Goal: Check status: Check status

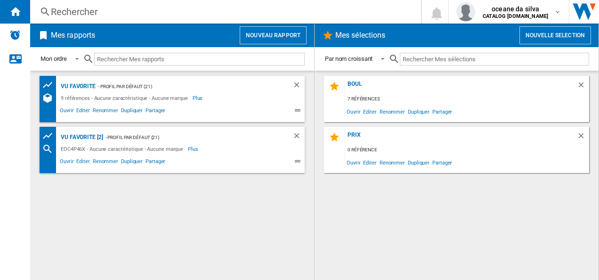
click at [142, 89] on div "- Profil par défaut (21)" at bounding box center [185, 87] width 178 height 12
click at [69, 110] on span "Ouvrir" at bounding box center [66, 111] width 16 height 11
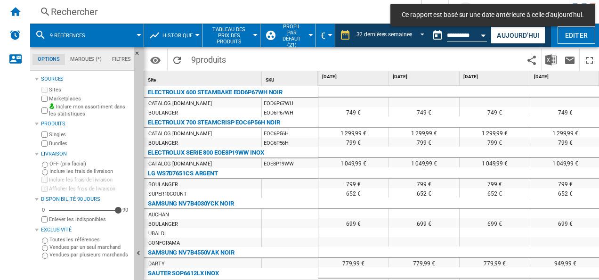
click at [69, 40] on button "9 références" at bounding box center [72, 36] width 45 height 24
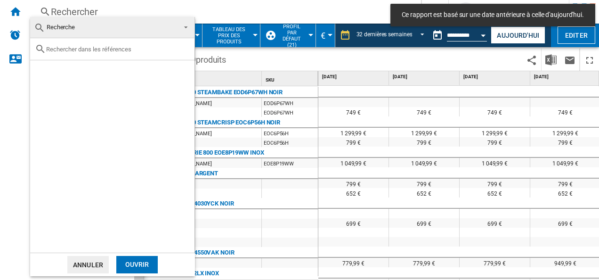
click at [98, 50] on input "text" at bounding box center [118, 49] width 144 height 7
paste input "BSA65226PX"
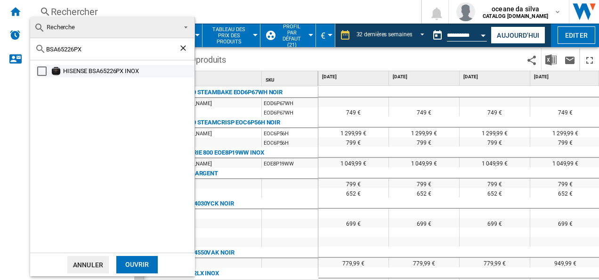
type input "BSA65226PX"
click at [89, 75] on div "HISENSE BSA65226PX INOX" at bounding box center [128, 70] width 130 height 9
click at [144, 261] on div "Ouvrir" at bounding box center [136, 264] width 41 height 17
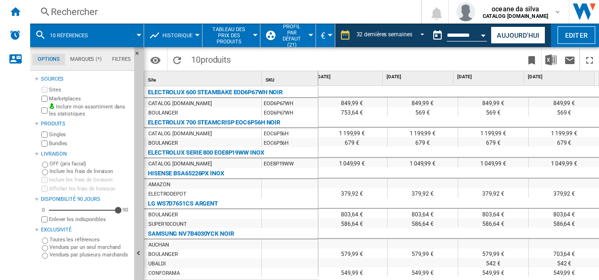
click at [67, 33] on span "10 références" at bounding box center [69, 36] width 38 height 6
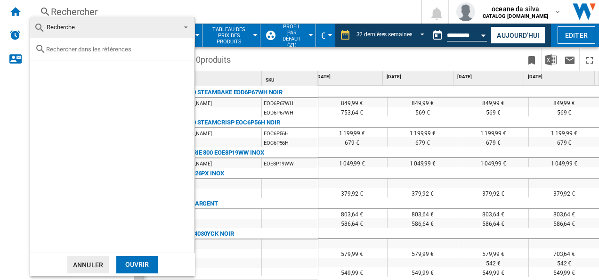
click at [121, 48] on input "text" at bounding box center [118, 49] width 144 height 7
paste input "BFP7554BB"
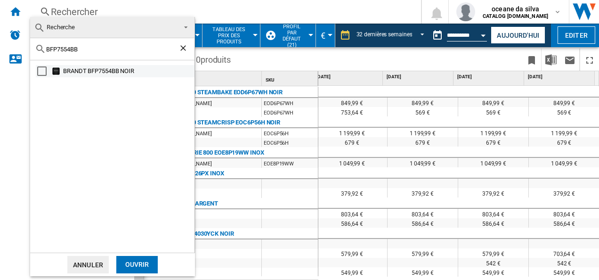
type input "BFP7554BB"
click at [68, 74] on div "BRANDT BFP7554BB NOIR" at bounding box center [128, 70] width 130 height 9
click at [145, 260] on div "Ouvrir" at bounding box center [136, 264] width 41 height 17
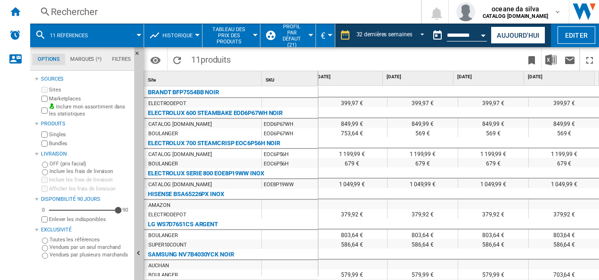
click at [90, 34] on button "11 références" at bounding box center [74, 36] width 48 height 24
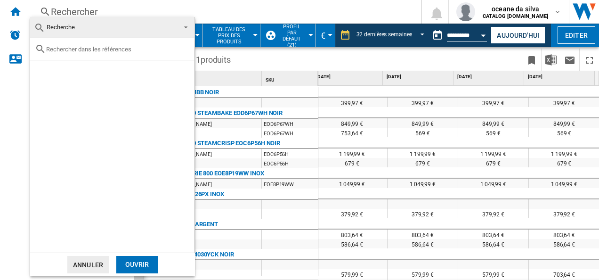
click at [107, 53] on div at bounding box center [112, 49] width 164 height 22
click at [80, 48] on input "text" at bounding box center [118, 49] width 144 height 7
paste input "OMR555RR0X"
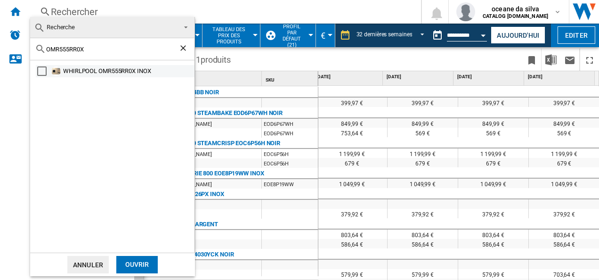
type input "OMR555RR0X"
click at [98, 72] on div "WHIRLPOOL OMR555RR0X INOX" at bounding box center [128, 70] width 130 height 9
click at [142, 263] on div "Ouvrir" at bounding box center [136, 264] width 41 height 17
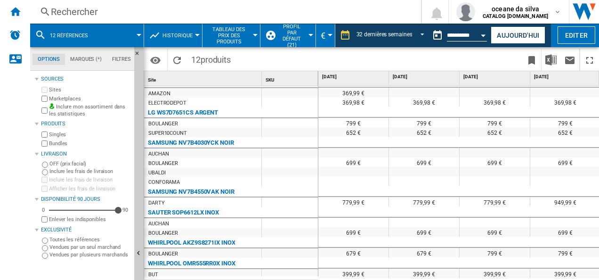
drag, startPoint x: 342, startPoint y: 275, endPoint x: 380, endPoint y: 275, distance: 38.2
click at [380, 275] on div "398,97 € 398,97 € 398,97 € 398,97 € 398,97 € 398,97 € 398,97 € 398,97 € 749 € 7…" at bounding box center [458, 183] width 281 height 195
